Goal: Check status: Check status

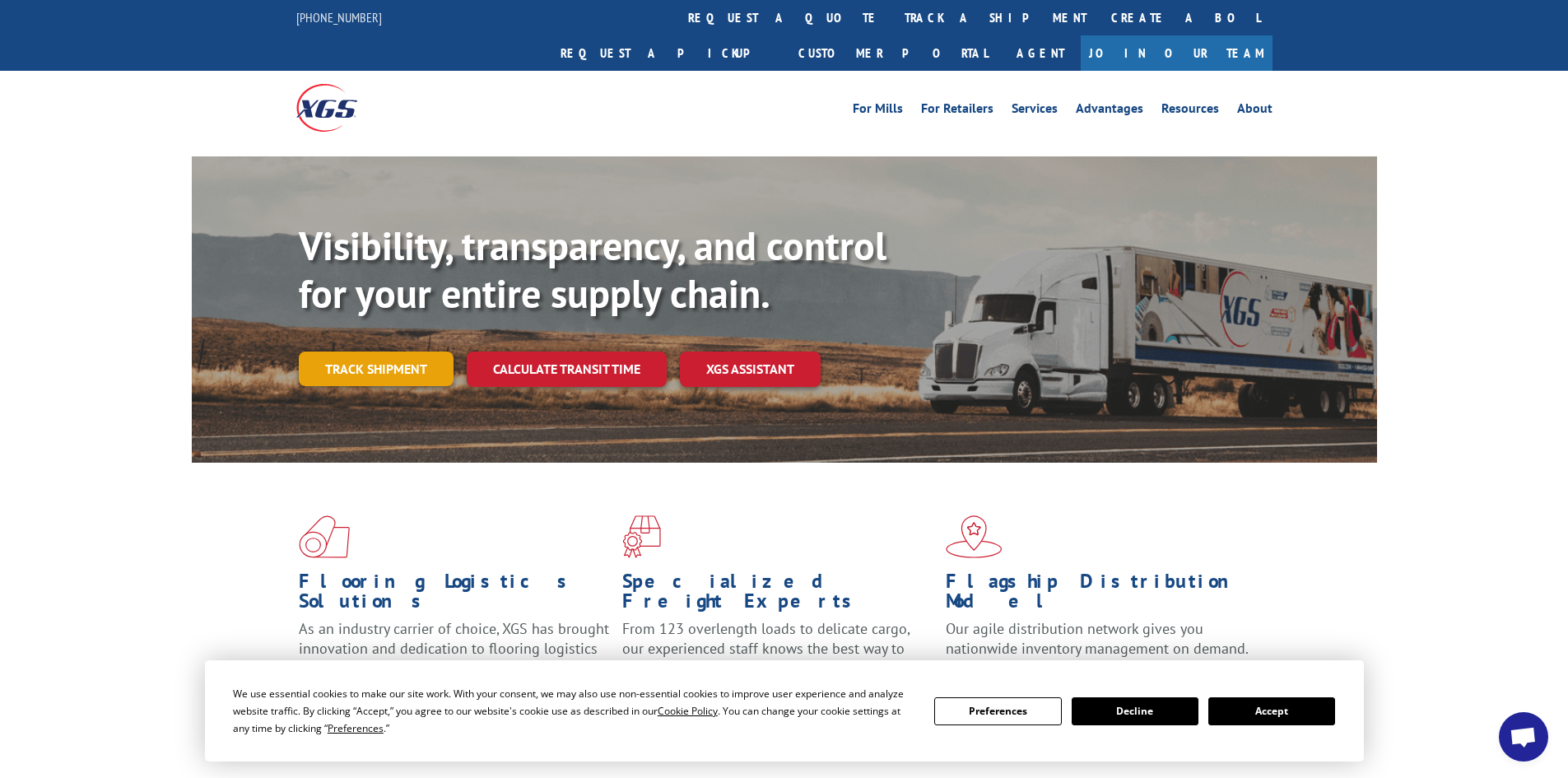
click at [421, 351] on link "Track shipment" at bounding box center [376, 368] width 154 height 34
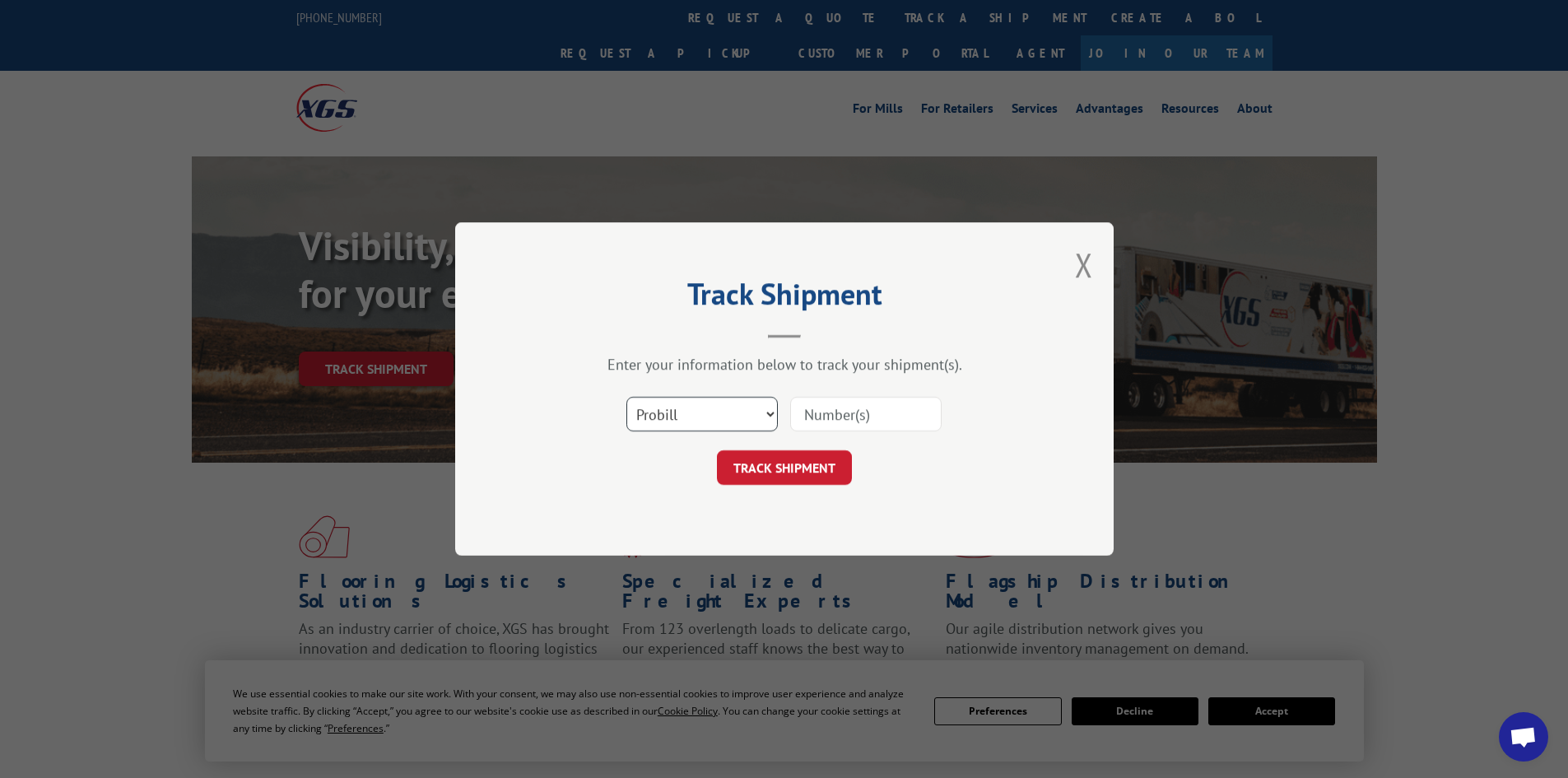
click at [674, 403] on select "Select category... Probill BOL PO" at bounding box center [701, 413] width 151 height 34
select select "bol"
click at [626, 397] on select "Select category... Probill BOL PO" at bounding box center [701, 413] width 151 height 34
click at [854, 409] on input at bounding box center [865, 413] width 151 height 34
paste input "5254304"
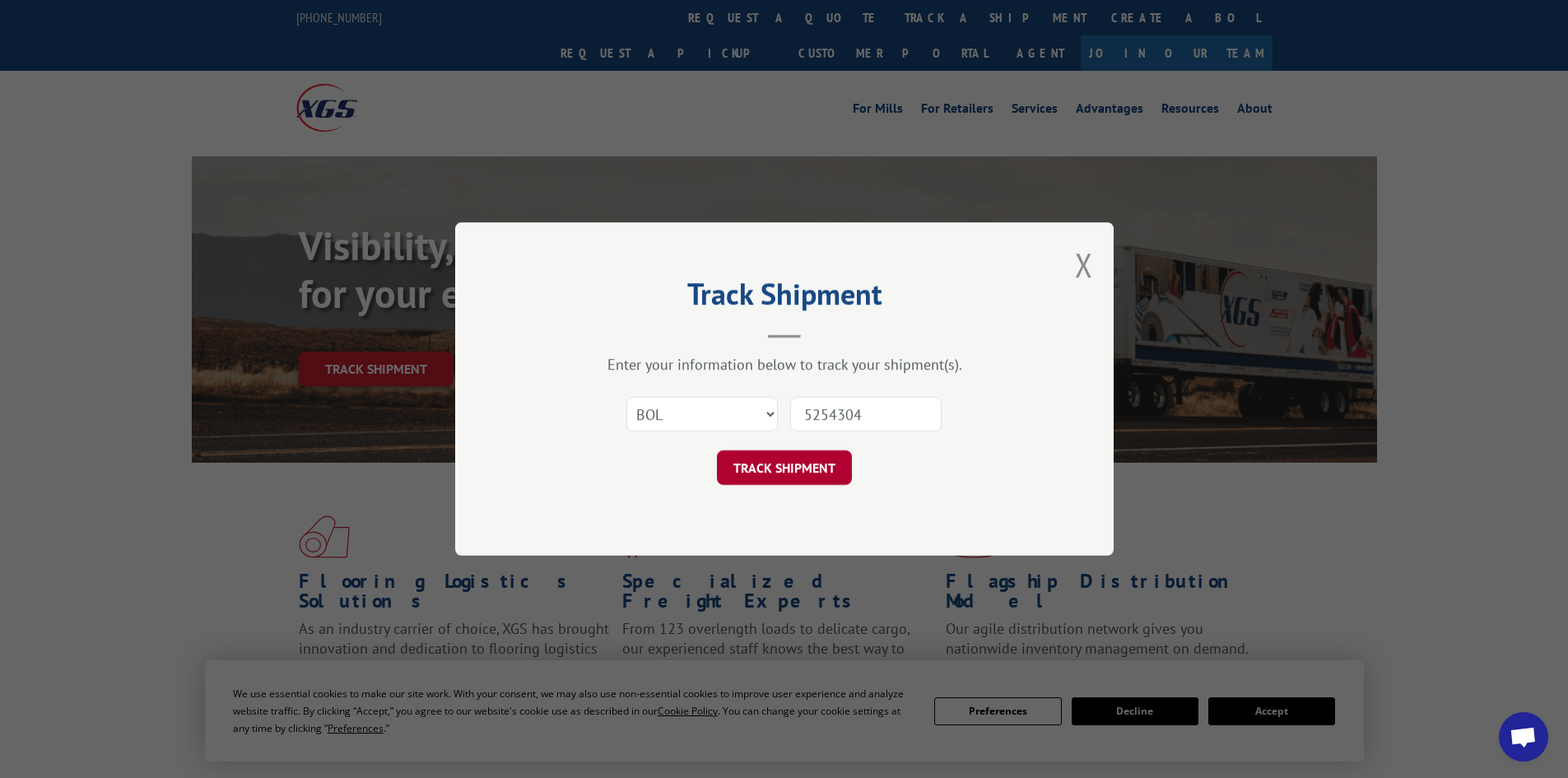
type input "5254304"
click at [776, 461] on button "TRACK SHIPMENT" at bounding box center [785, 467] width 135 height 34
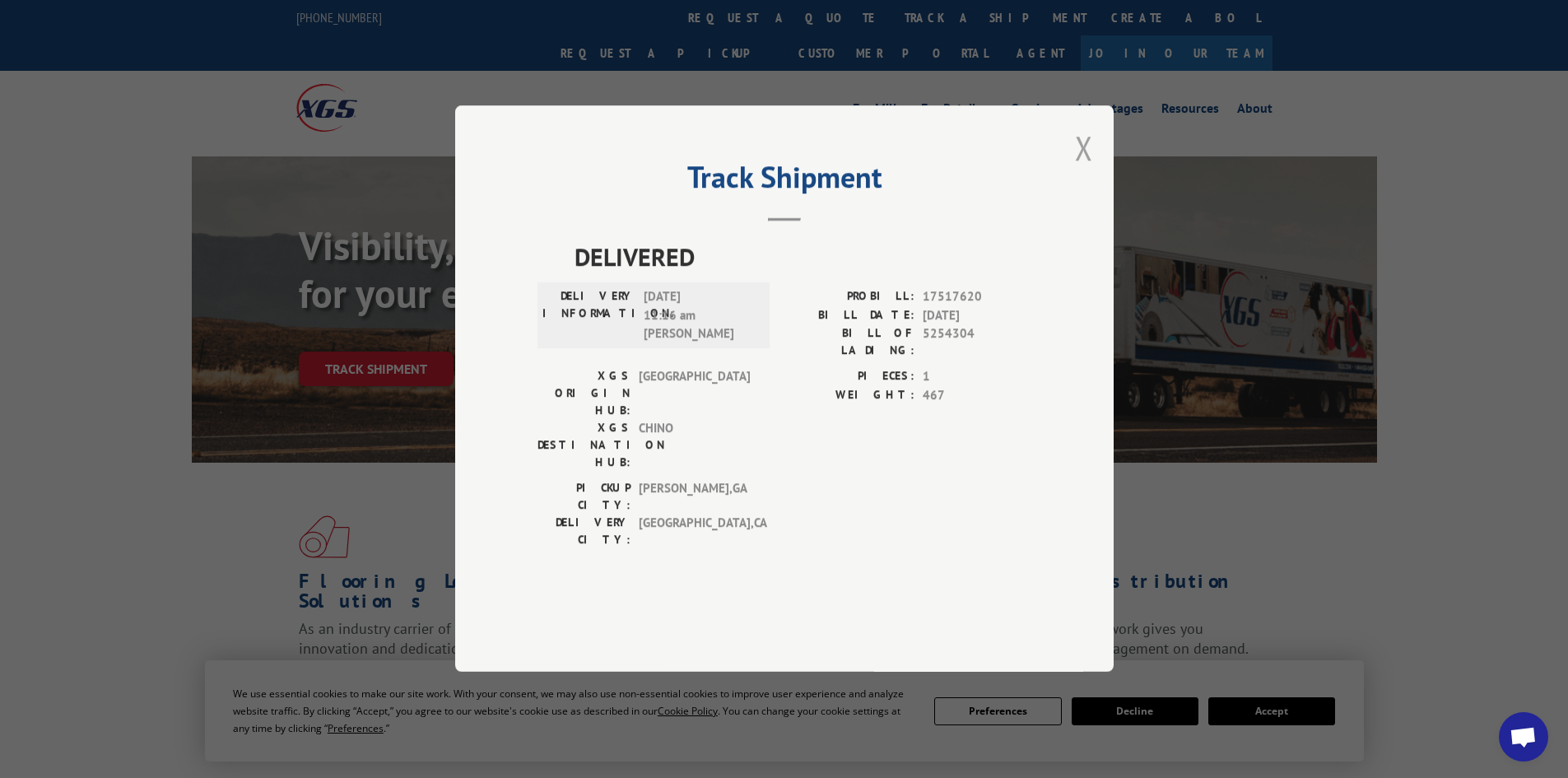
click at [1078, 169] on button "Close modal" at bounding box center [1084, 148] width 18 height 43
